Goal: Task Accomplishment & Management: Use online tool/utility

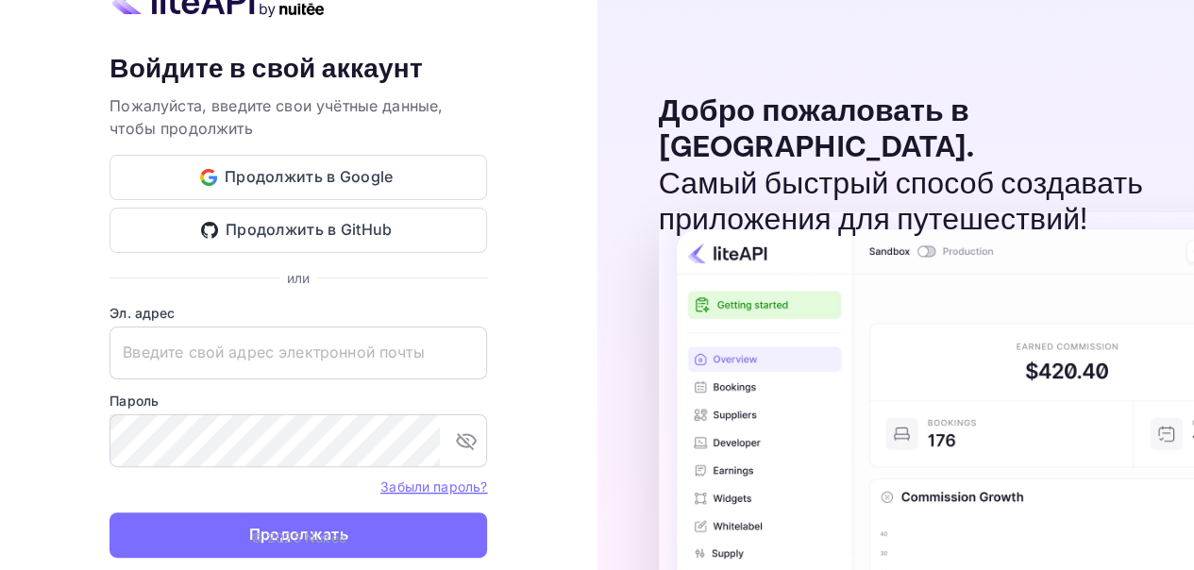
type input "[EMAIL_ADDRESS][DOMAIN_NAME]"
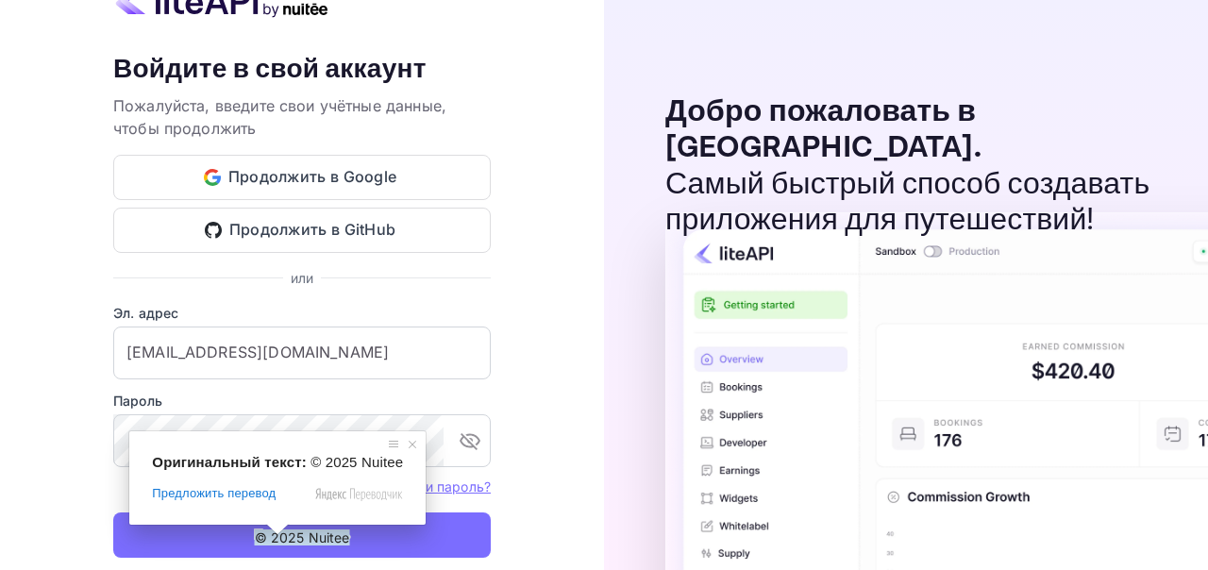
click at [276, 532] on span at bounding box center [277, 529] width 25 height 11
click at [406, 449] on span at bounding box center [412, 444] width 19 height 19
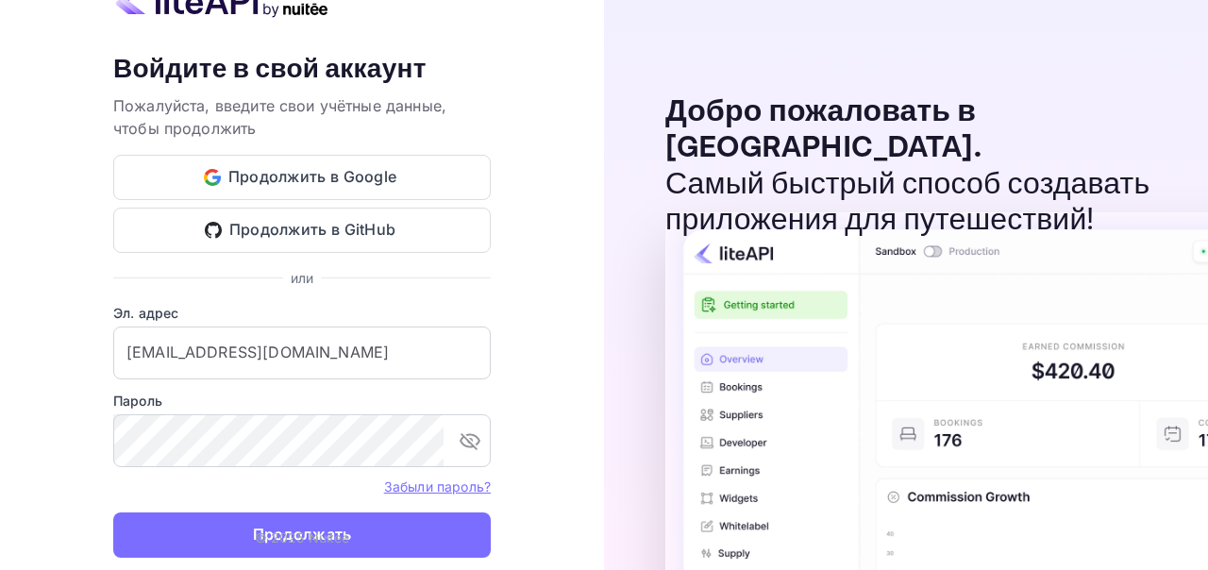
click at [426, 539] on button "Продолжать" at bounding box center [302, 535] width 378 height 45
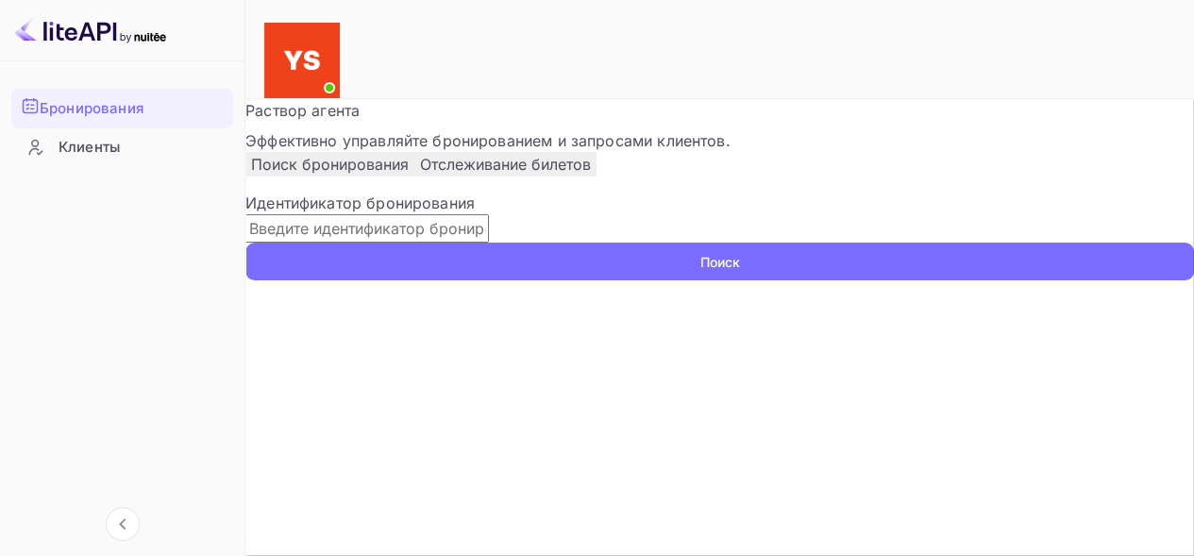
click at [359, 243] on input "text" at bounding box center [367, 228] width 244 height 28
paste input "9780718"
type input "9780718"
click at [700, 272] on ya-tr-span "Поиск" at bounding box center [720, 262] width 40 height 20
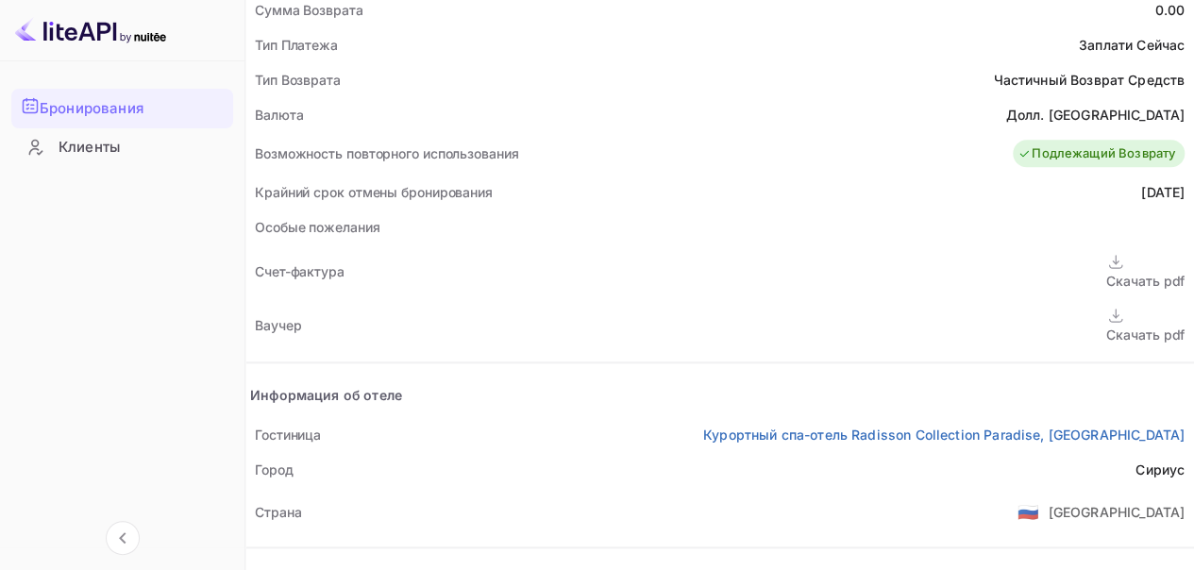
scroll to position [817, 0]
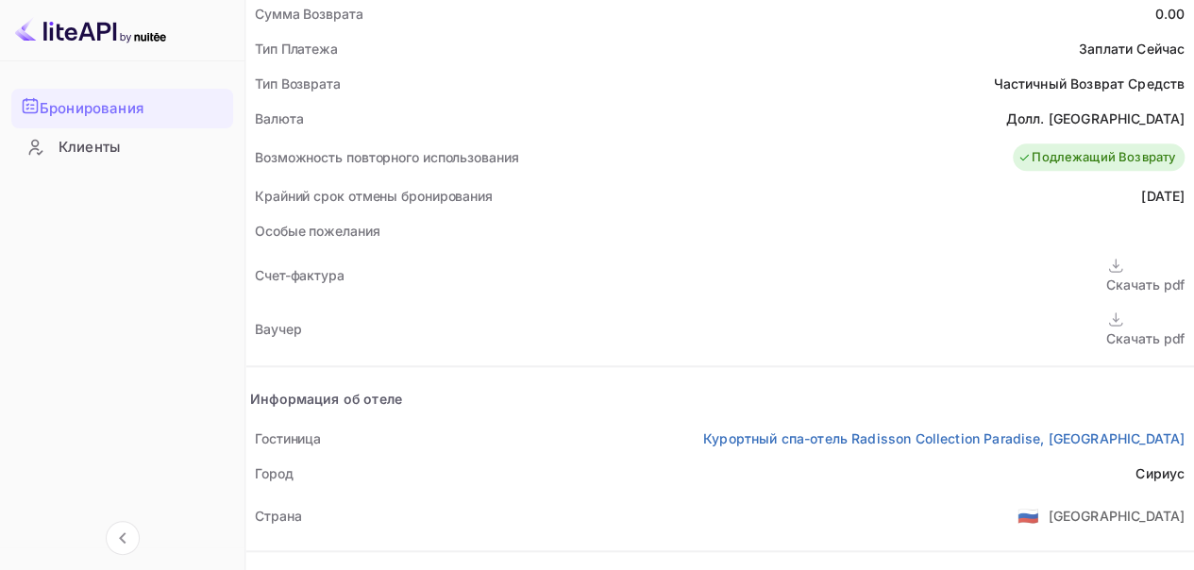
click at [1106, 329] on div "Скачать pdf" at bounding box center [1145, 339] width 78 height 20
